Goal: Task Accomplishment & Management: Use online tool/utility

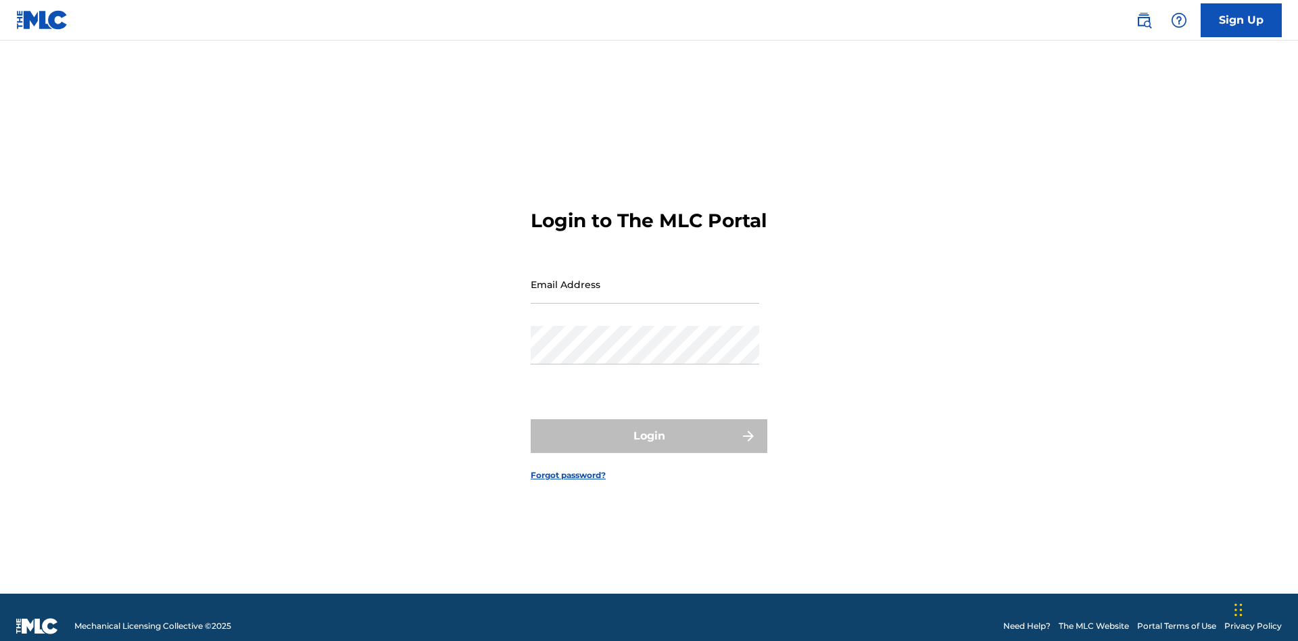
scroll to position [18, 0]
click at [645, 278] on input "Email Address" at bounding box center [645, 284] width 228 height 39
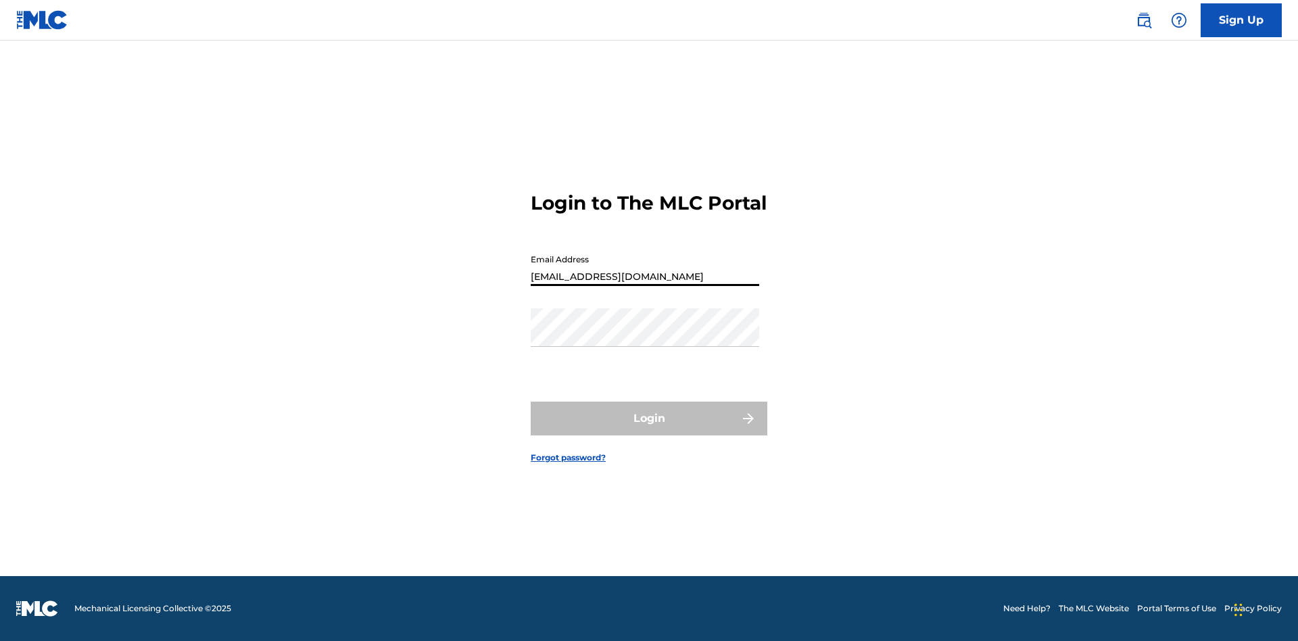
type input "Duke.McTesterson@gmail.com"
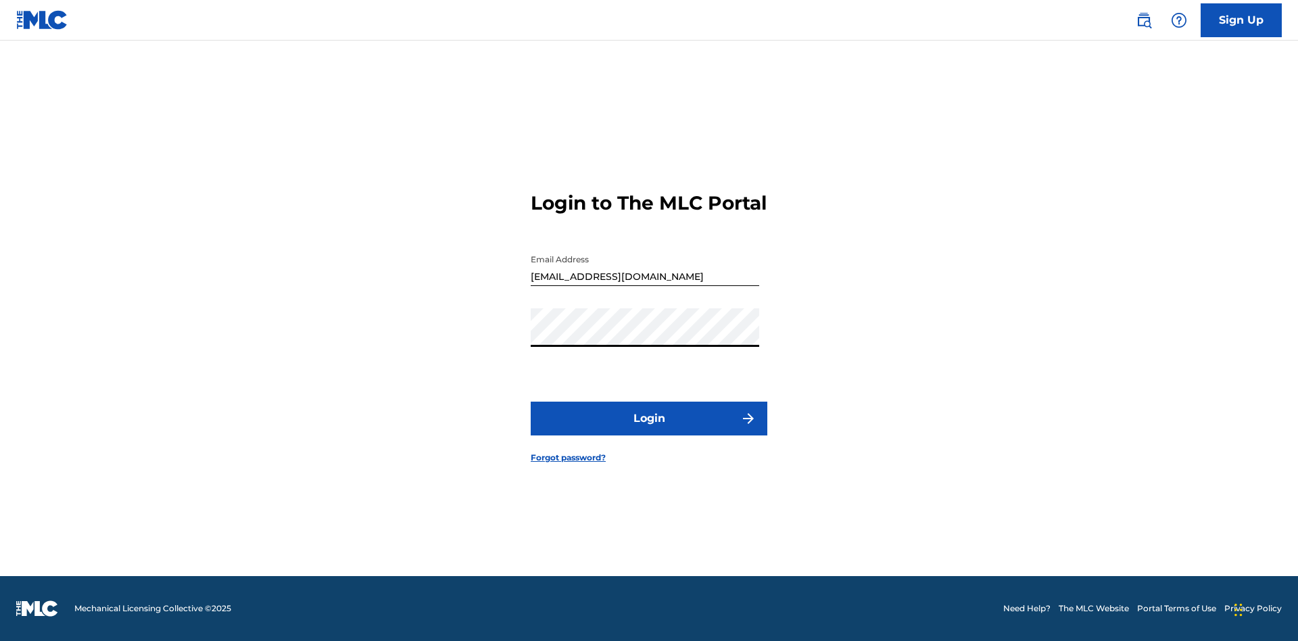
click at [649, 430] on button "Login" at bounding box center [649, 419] width 237 height 34
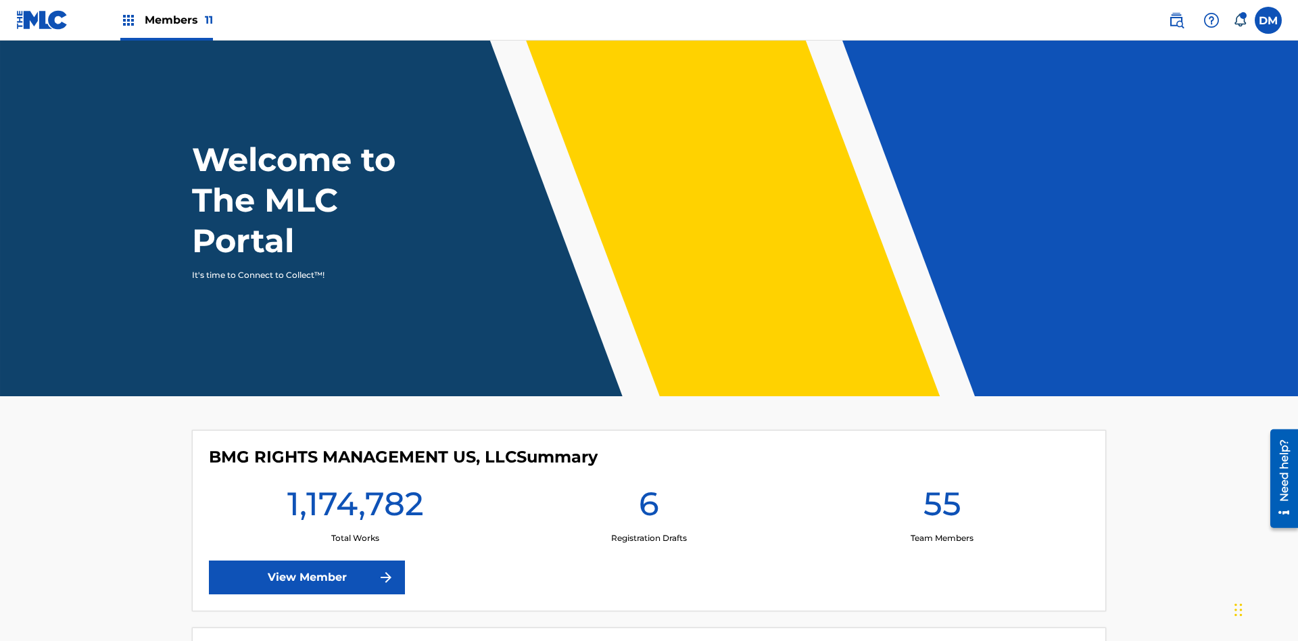
click at [166, 20] on span "Members 11" at bounding box center [179, 20] width 68 height 16
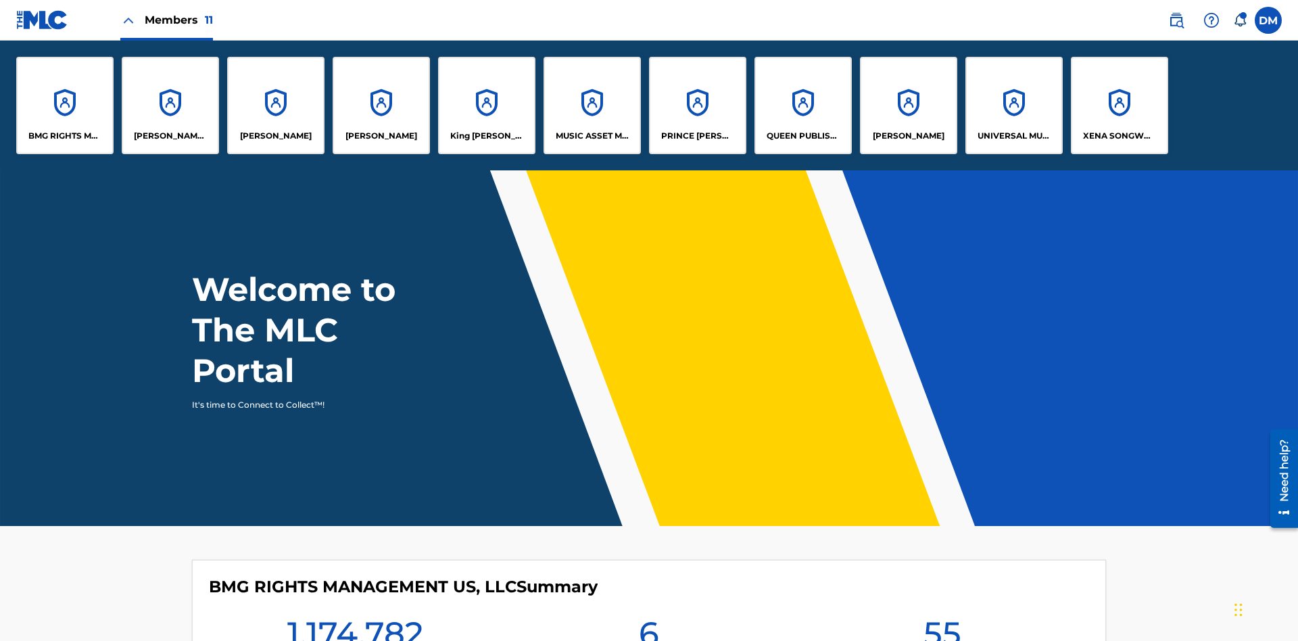
click at [1013, 136] on p "UNIVERSAL MUSIC PUB GROUP" at bounding box center [1014, 136] width 74 height 12
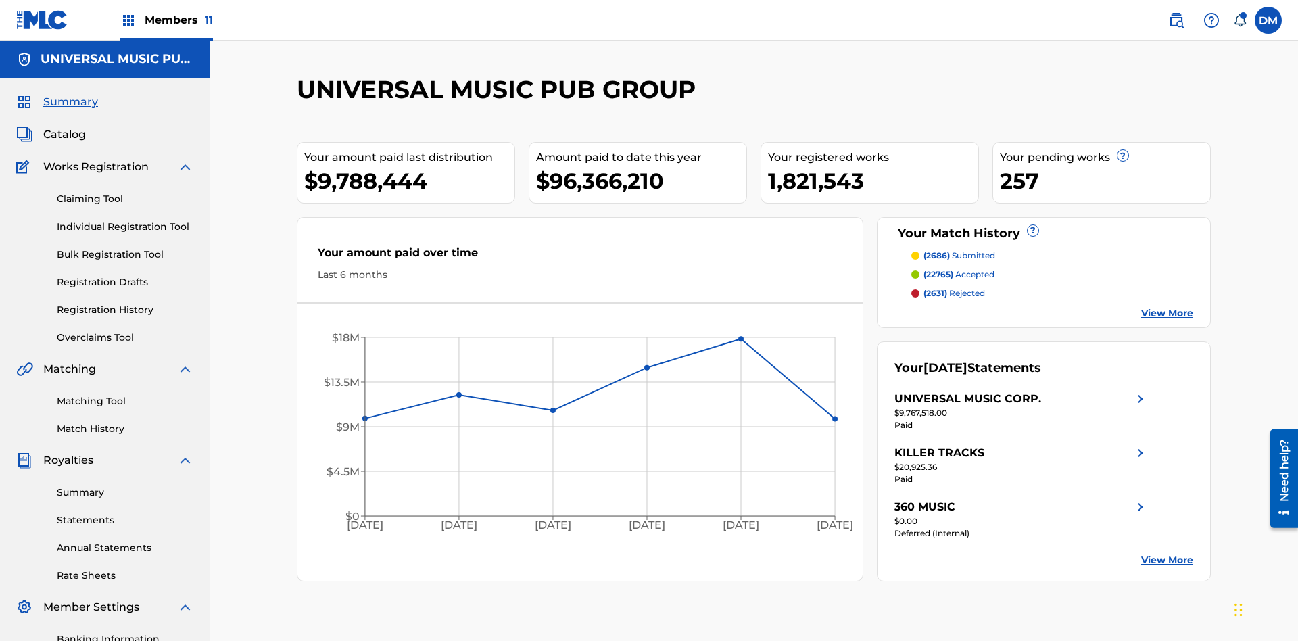
click at [125, 220] on link "Individual Registration Tool" at bounding box center [125, 227] width 137 height 14
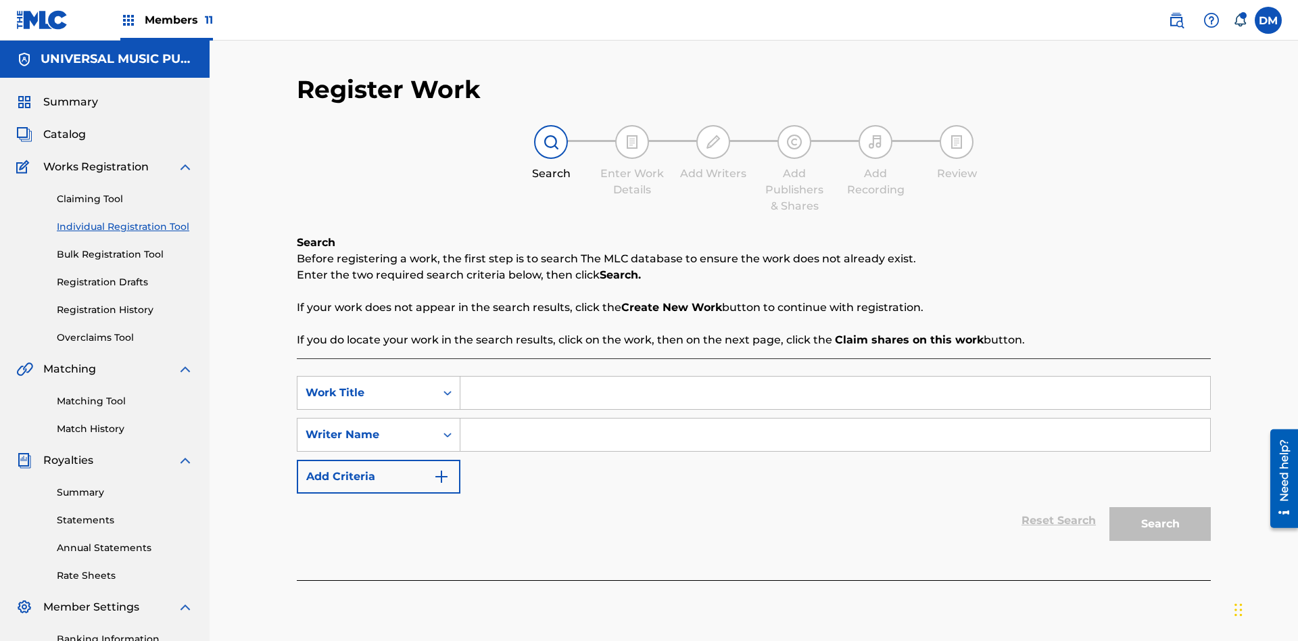
click at [835, 376] on input "Search Form" at bounding box center [835, 392] width 750 height 32
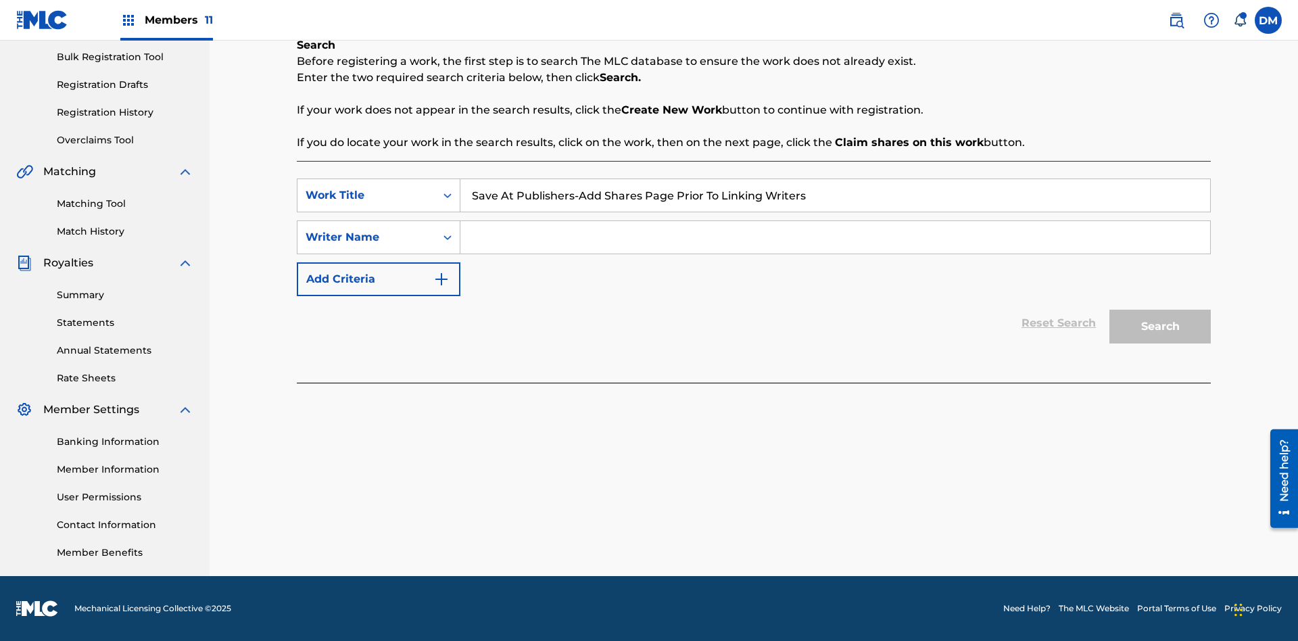
type input "Save At Publishers-Add Shares Page Prior To Linking Writers"
click at [835, 237] on input "Search Form" at bounding box center [835, 237] width 750 height 32
type input "QWERTYUIOP"
click at [1160, 326] on button "Search" at bounding box center [1159, 327] width 101 height 34
